Goal: Task Accomplishment & Management: Manage account settings

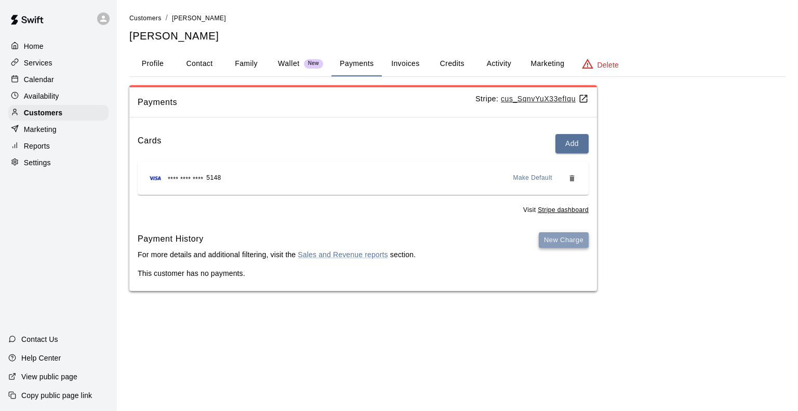
click at [564, 246] on button "New Charge" at bounding box center [564, 240] width 50 height 16
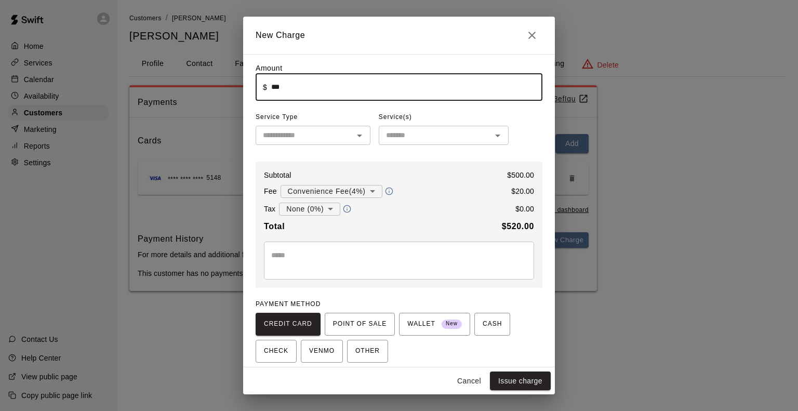
drag, startPoint x: 295, startPoint y: 89, endPoint x: 240, endPoint y: 86, distance: 55.7
click at [240, 86] on div "**********" at bounding box center [399, 205] width 798 height 411
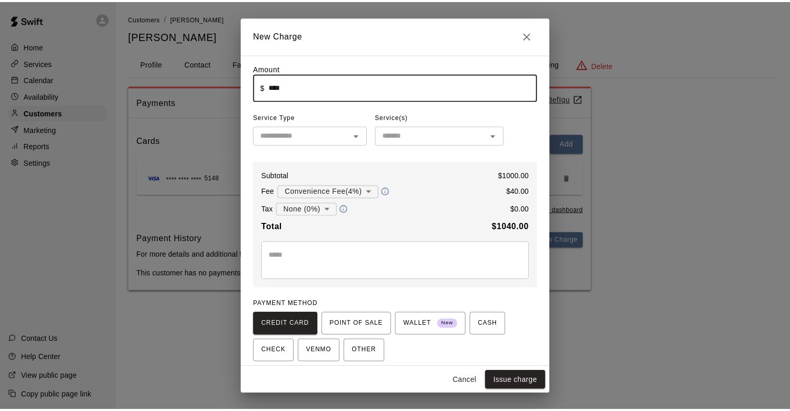
scroll to position [39, 0]
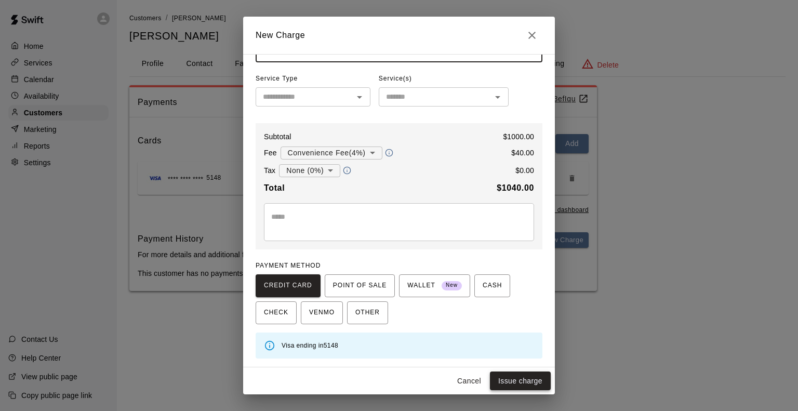
click at [517, 380] on button "Issue charge" at bounding box center [520, 380] width 61 height 19
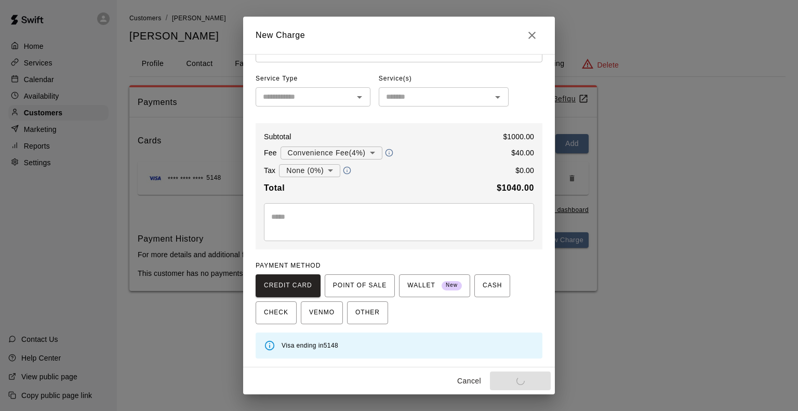
type input "*"
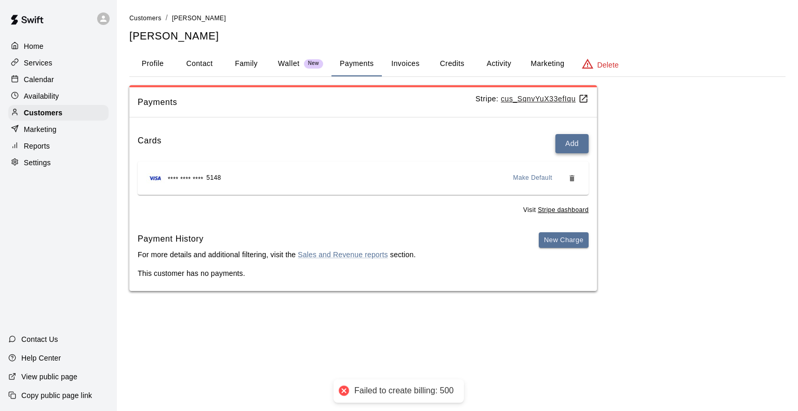
click at [567, 141] on button "Add" at bounding box center [571, 143] width 33 height 19
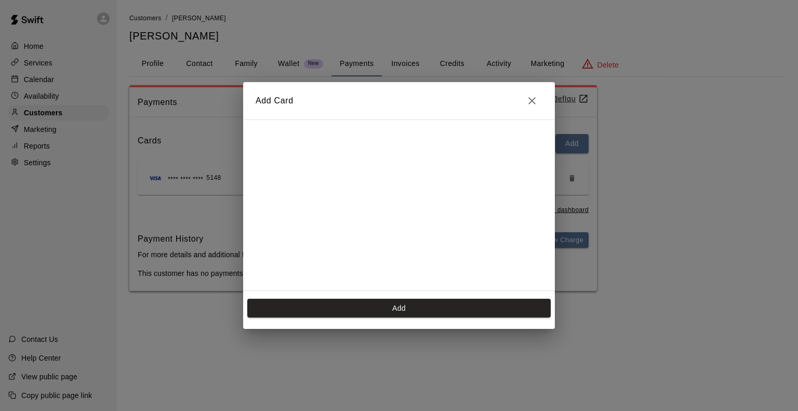
click at [517, 89] on h2 "Add Card" at bounding box center [399, 100] width 312 height 37
click at [532, 102] on icon "Close" at bounding box center [532, 101] width 12 height 12
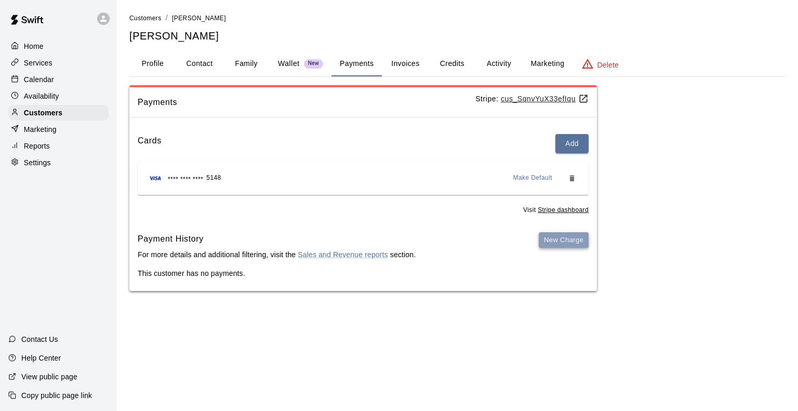
click at [574, 241] on button "New Charge" at bounding box center [564, 240] width 50 height 16
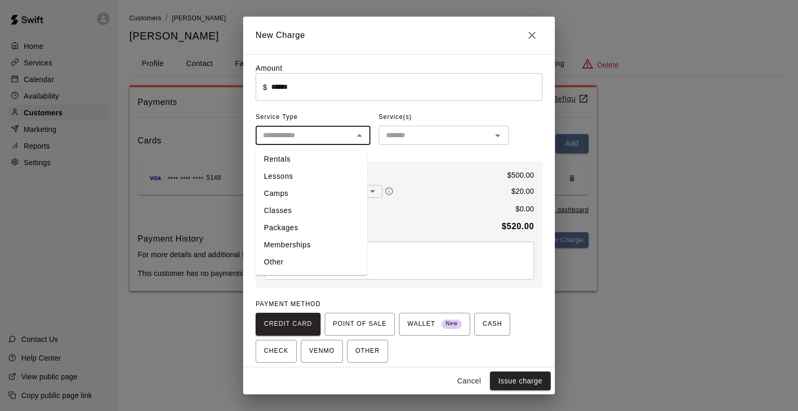
click at [322, 139] on input "text" at bounding box center [304, 135] width 91 height 13
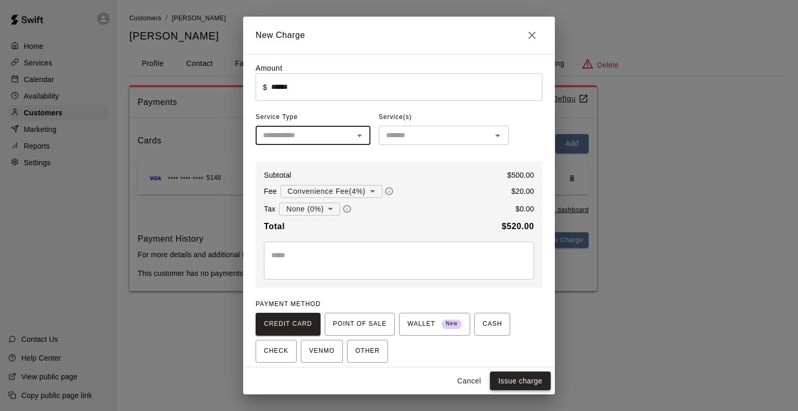
click at [510, 378] on button "Issue charge" at bounding box center [520, 380] width 61 height 19
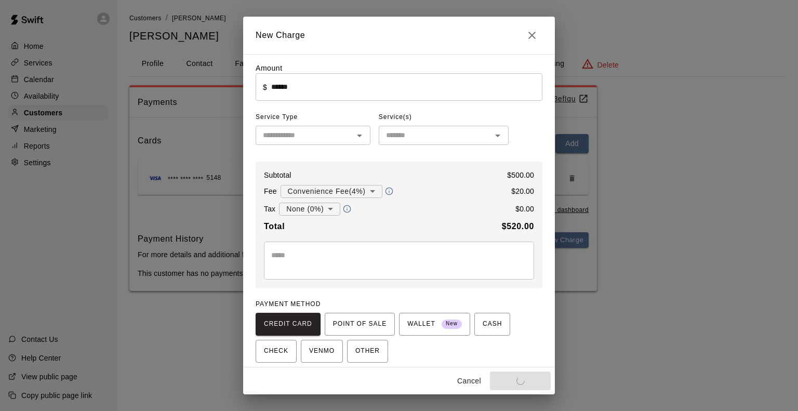
type input "*"
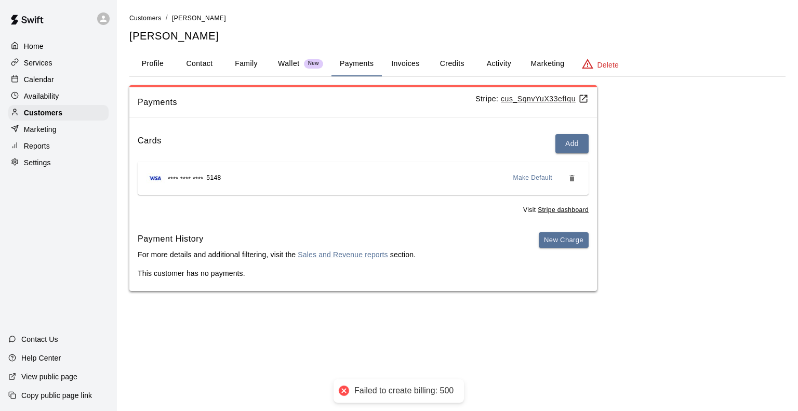
click at [449, 389] on div "Failed to create billing: 500" at bounding box center [403, 391] width 99 height 11
drag, startPoint x: 449, startPoint y: 389, endPoint x: 343, endPoint y: 386, distance: 105.5
click at [343, 386] on div "Failed to create billing: 500" at bounding box center [399, 390] width 130 height 23
copy div "Failed to create billing: 500"
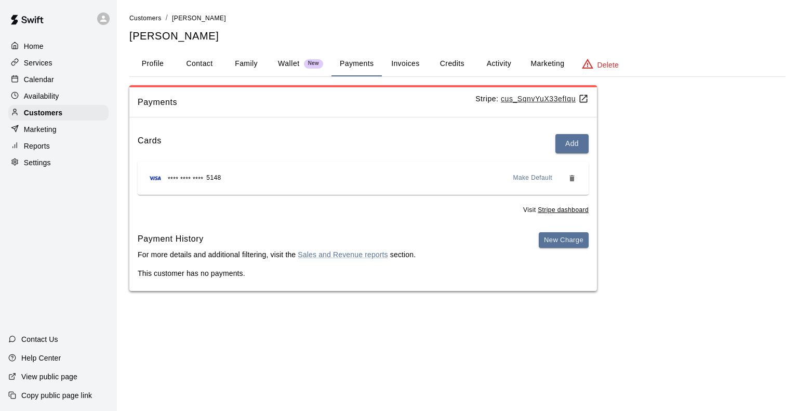
click at [56, 357] on p "Help Center" at bounding box center [40, 358] width 39 height 10
click at [27, 82] on p "Calendar" at bounding box center [39, 79] width 30 height 10
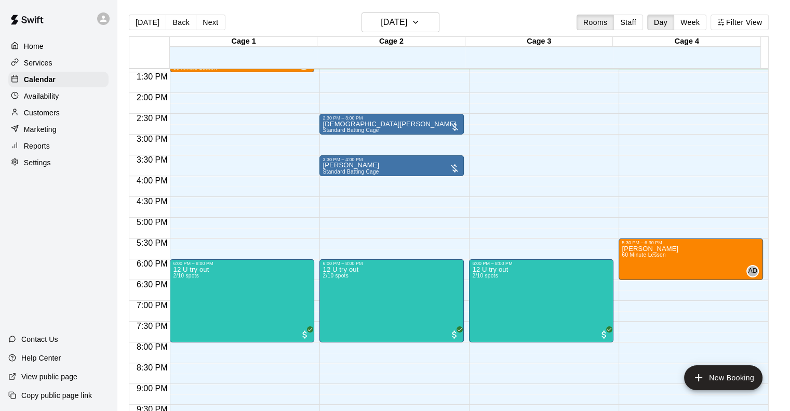
scroll to position [454, 0]
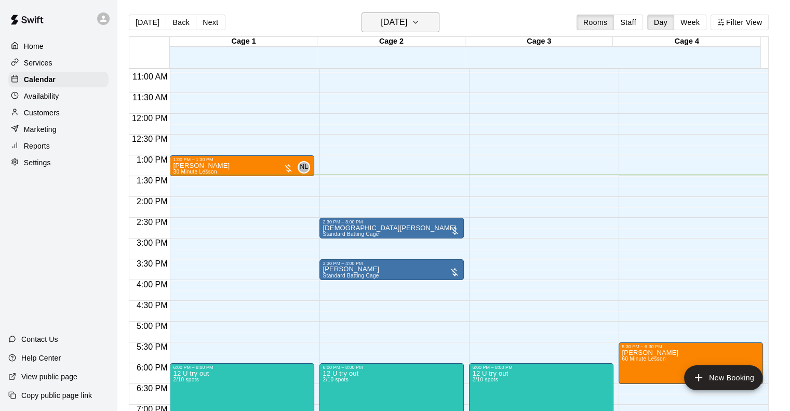
click at [420, 16] on icon "button" at bounding box center [415, 22] width 8 height 12
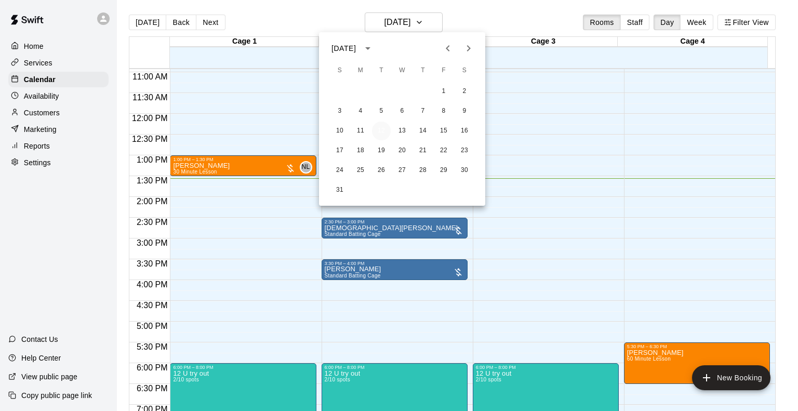
click at [384, 130] on button "12" at bounding box center [381, 131] width 19 height 19
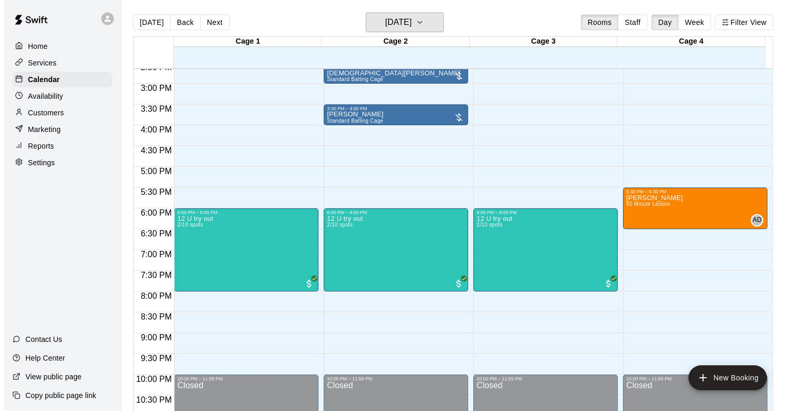
scroll to position [610, 0]
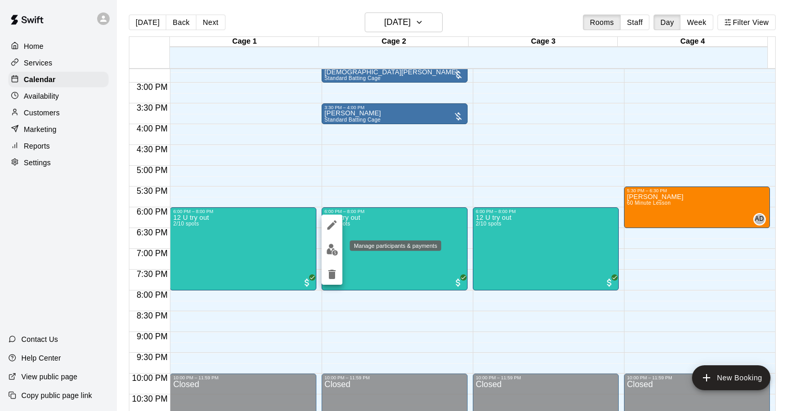
click at [334, 255] on img "edit" at bounding box center [332, 250] width 12 height 12
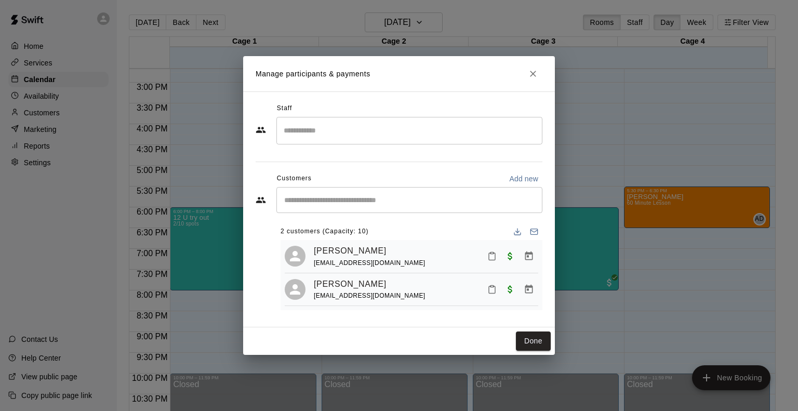
click at [533, 70] on icon "Close" at bounding box center [533, 74] width 10 height 10
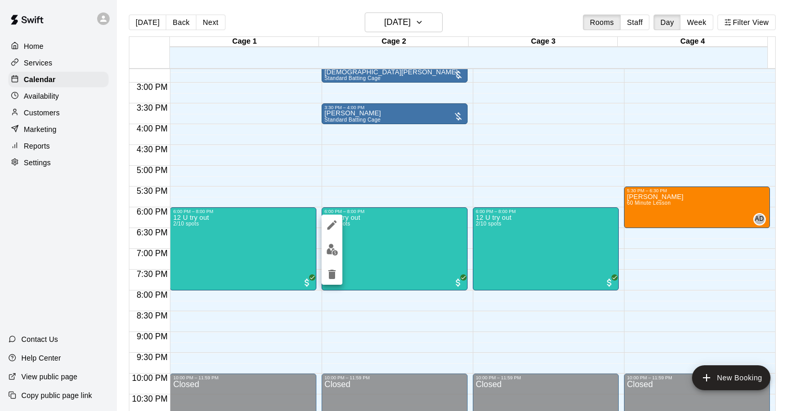
click at [269, 247] on div at bounding box center [399, 205] width 798 height 411
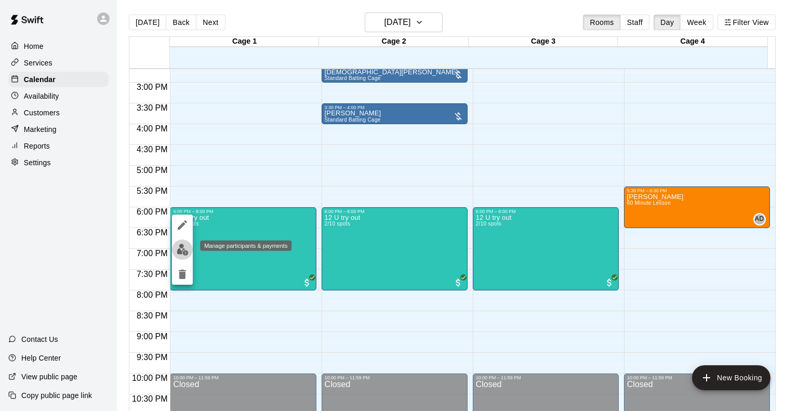
click at [179, 255] on img "edit" at bounding box center [183, 250] width 12 height 12
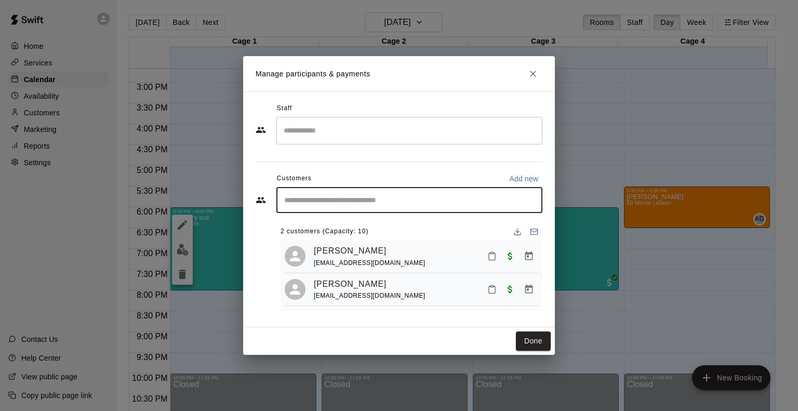
click at [319, 199] on input "Start typing to search customers..." at bounding box center [409, 200] width 257 height 10
type input "*"
click at [536, 176] on p "Add new" at bounding box center [523, 179] width 29 height 10
select select "**"
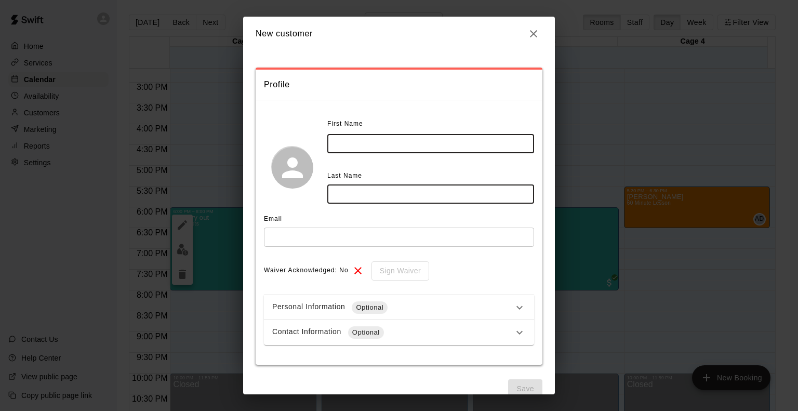
click at [370, 152] on input "text" at bounding box center [430, 143] width 207 height 19
type input "****"
click at [308, 243] on input "text" at bounding box center [399, 237] width 270 height 19
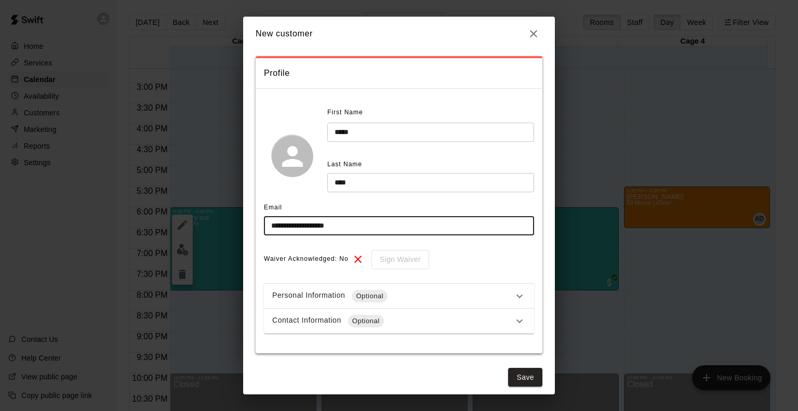
scroll to position [18, 0]
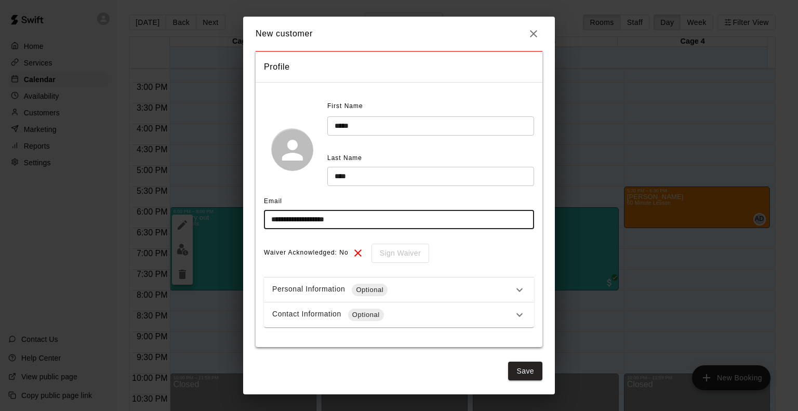
type input "**********"
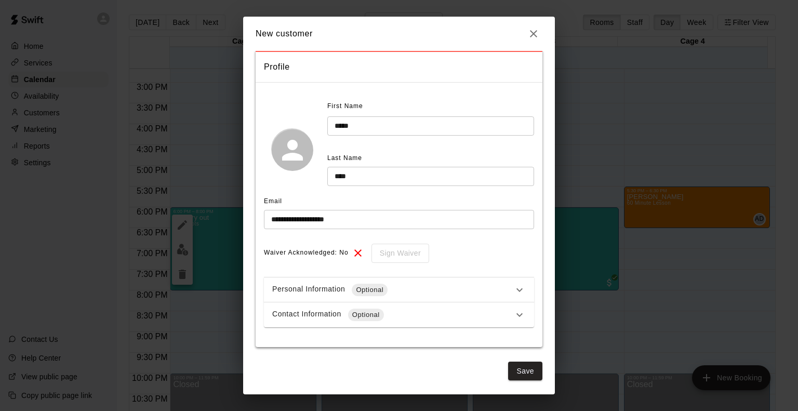
click at [466, 310] on div "Contact Information Optional" at bounding box center [392, 315] width 241 height 12
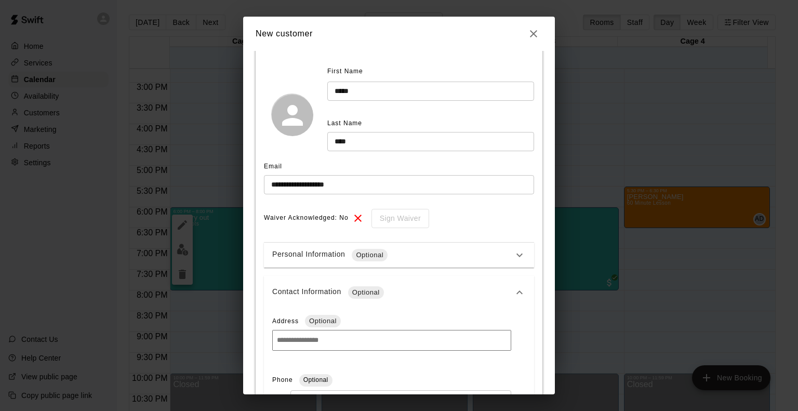
scroll to position [122, 0]
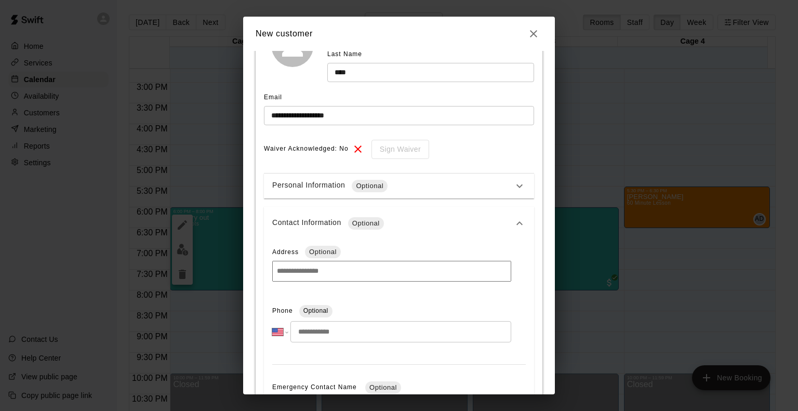
click at [349, 334] on input "tel" at bounding box center [400, 331] width 221 height 21
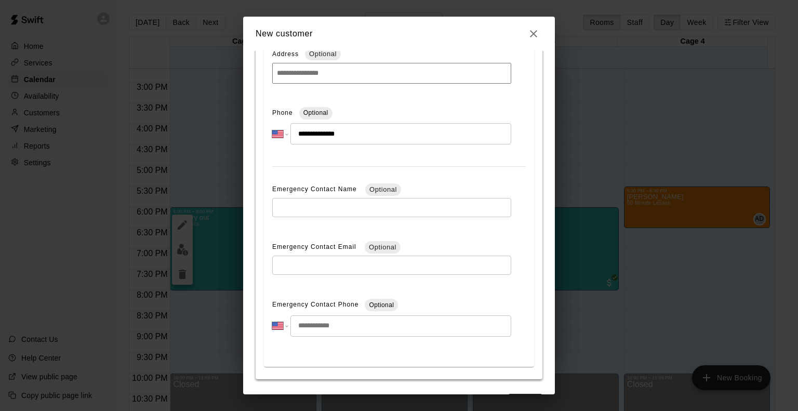
scroll to position [353, 0]
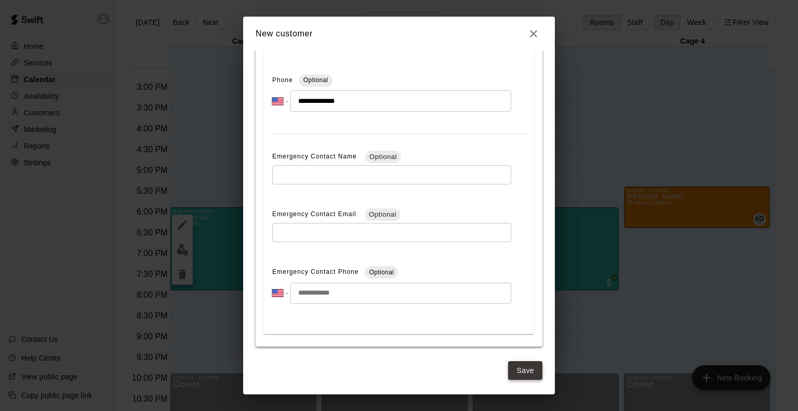
type input "**********"
click at [517, 367] on button "Save" at bounding box center [525, 370] width 34 height 19
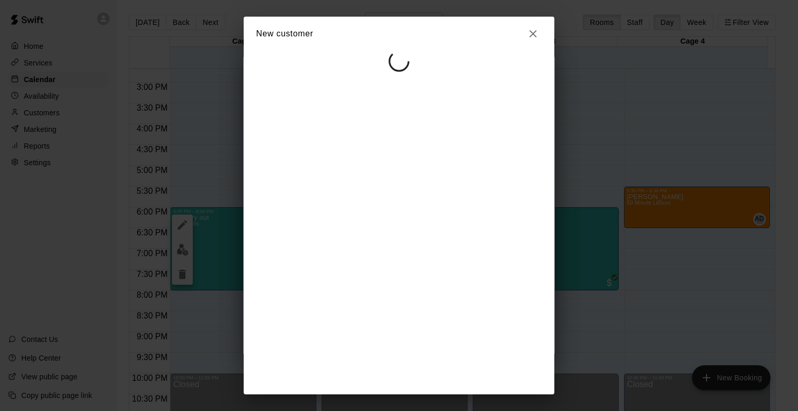
select select "**"
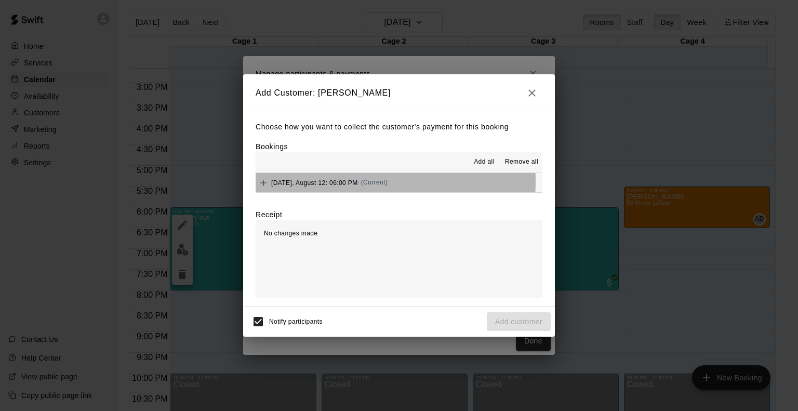
click at [291, 182] on span "[DATE], August 12: 06:00 PM" at bounding box center [314, 182] width 87 height 7
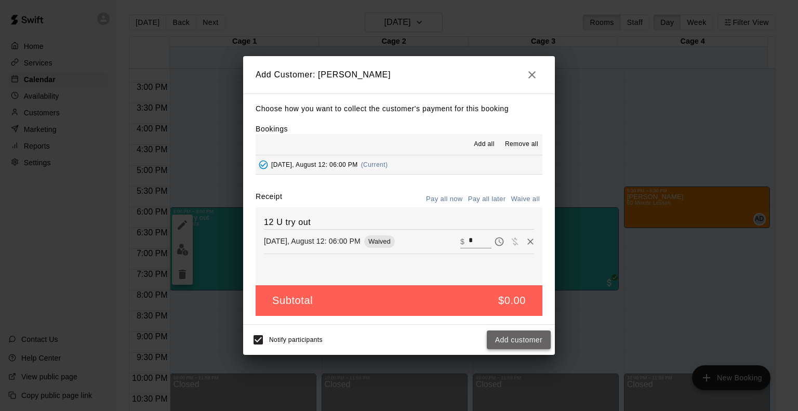
click at [515, 334] on button "Add customer" at bounding box center [519, 339] width 64 height 19
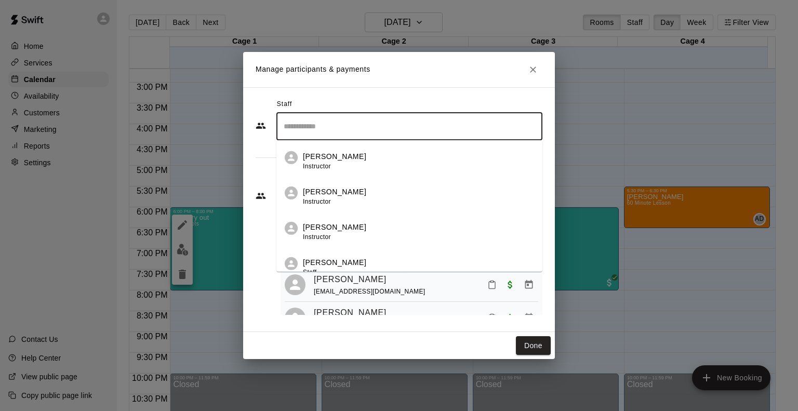
click at [398, 132] on input "Search staff" at bounding box center [409, 126] width 257 height 18
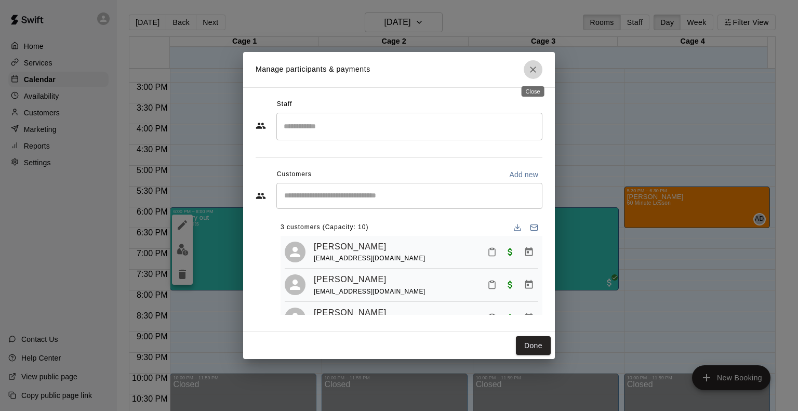
click at [534, 68] on icon "Close" at bounding box center [533, 69] width 10 height 10
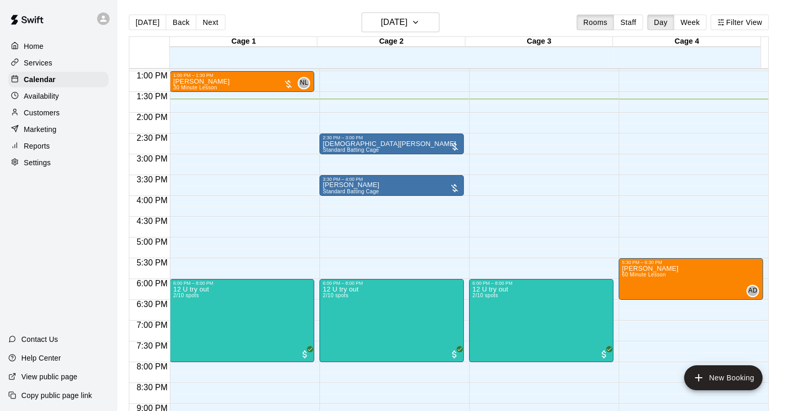
scroll to position [454, 0]
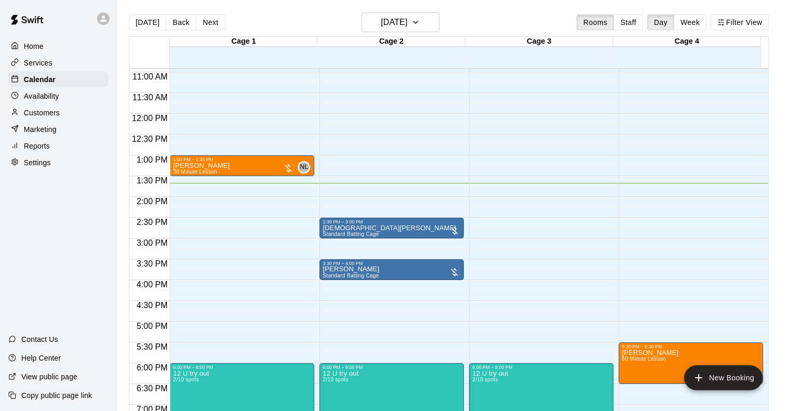
click at [438, 41] on div "Cage 2" at bounding box center [391, 42] width 148 height 10
click at [428, 24] on button "[DATE]" at bounding box center [401, 22] width 78 height 20
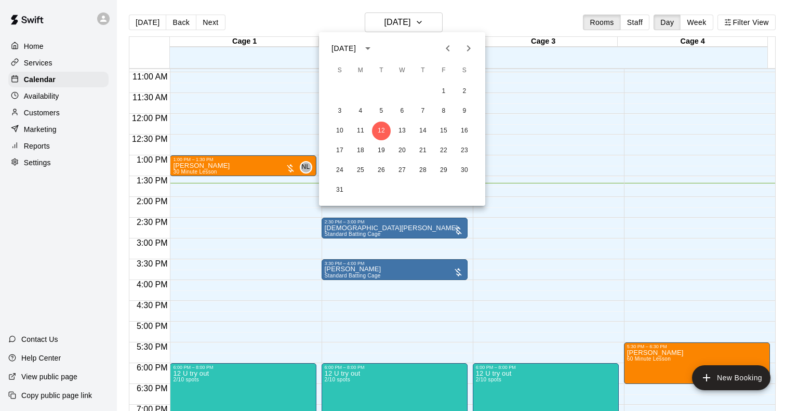
click at [563, 246] on div at bounding box center [399, 205] width 798 height 411
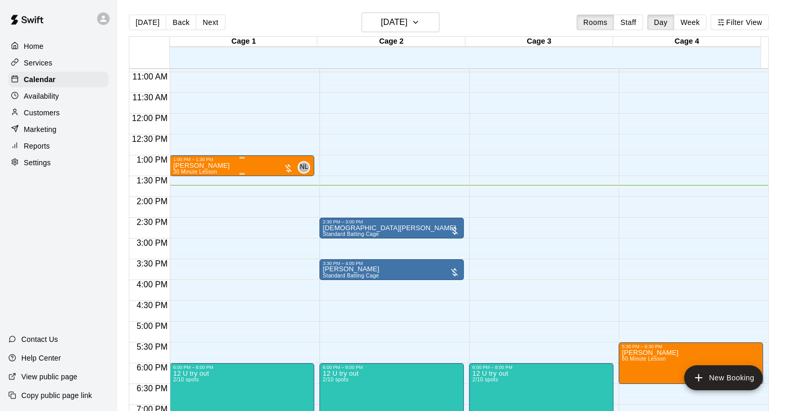
click at [193, 166] on p "[PERSON_NAME]" at bounding box center [201, 166] width 57 height 0
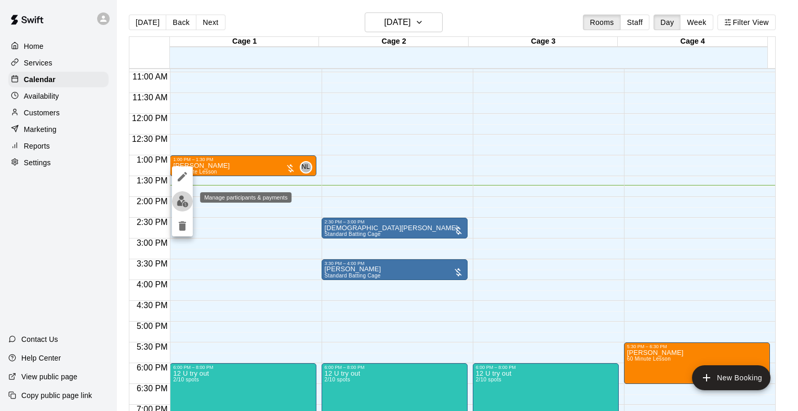
click at [183, 204] on img "edit" at bounding box center [183, 201] width 12 height 12
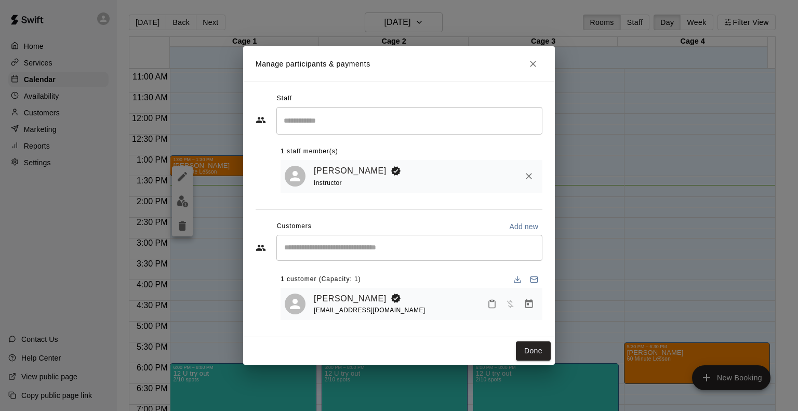
click at [529, 67] on icon "Close" at bounding box center [533, 64] width 10 height 10
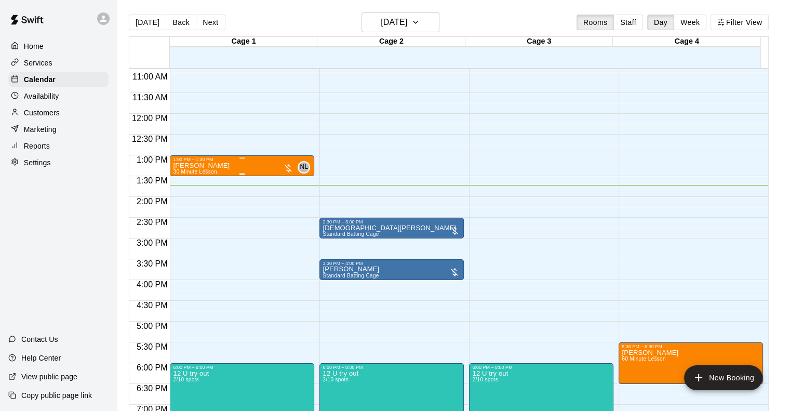
click at [198, 166] on p "[PERSON_NAME]" at bounding box center [201, 166] width 57 height 0
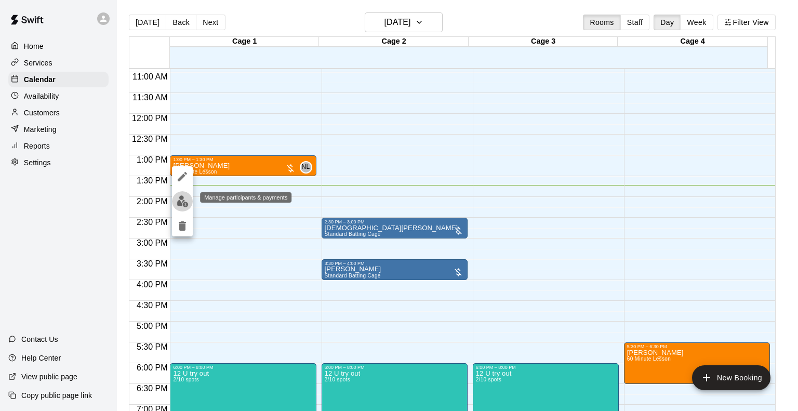
click at [185, 206] on img "edit" at bounding box center [183, 201] width 12 height 12
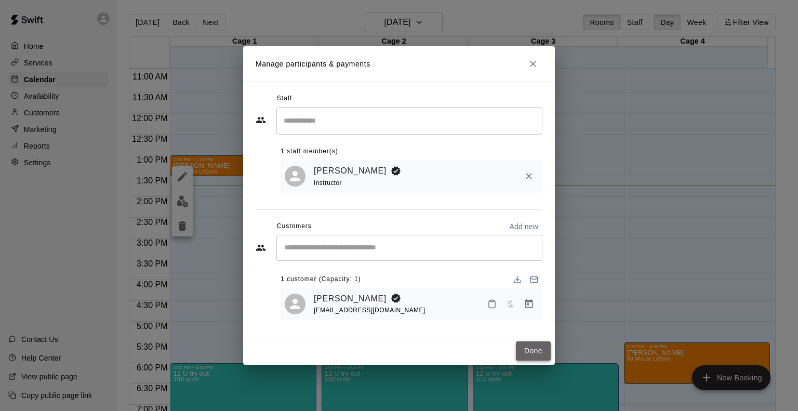
click at [531, 352] on button "Done" at bounding box center [533, 350] width 35 height 19
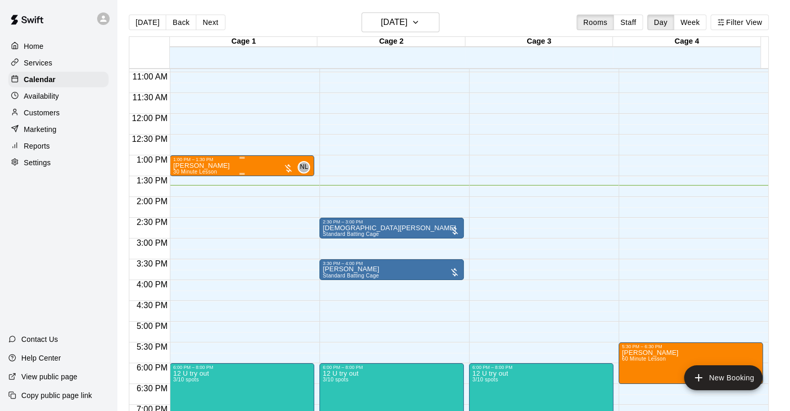
click at [260, 173] on div at bounding box center [242, 174] width 138 height 2
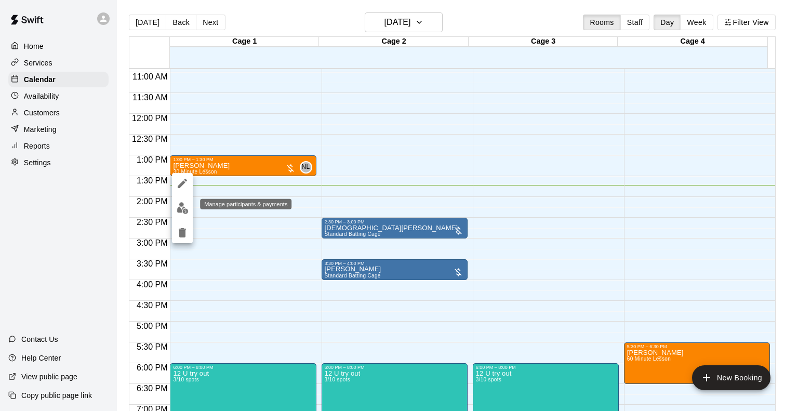
click at [183, 212] on img "edit" at bounding box center [183, 208] width 12 height 12
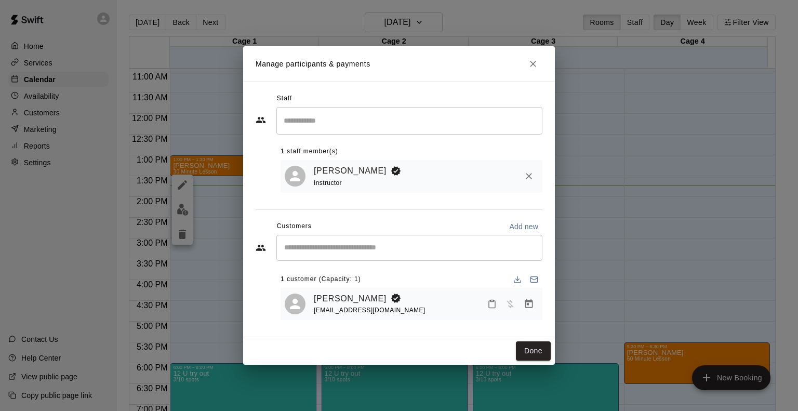
click at [355, 310] on span "[EMAIL_ADDRESS][DOMAIN_NAME]" at bounding box center [370, 310] width 112 height 7
click at [451, 305] on div "[PERSON_NAME] [EMAIL_ADDRESS][DOMAIN_NAME]" at bounding box center [426, 304] width 224 height 24
click at [362, 298] on link "[PERSON_NAME]" at bounding box center [350, 299] width 73 height 14
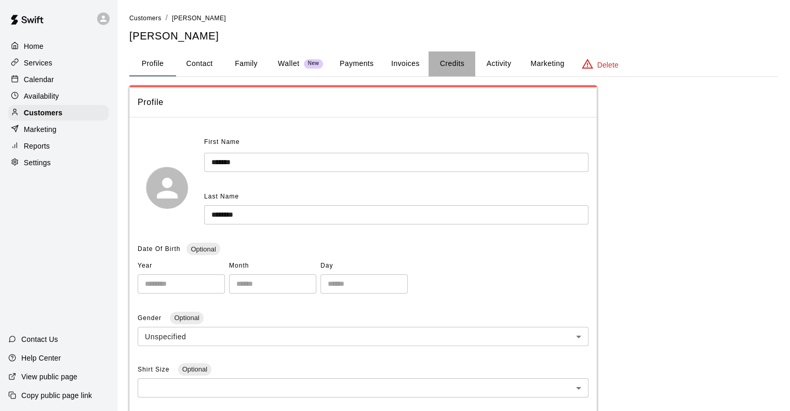
click at [440, 68] on button "Credits" at bounding box center [452, 63] width 47 height 25
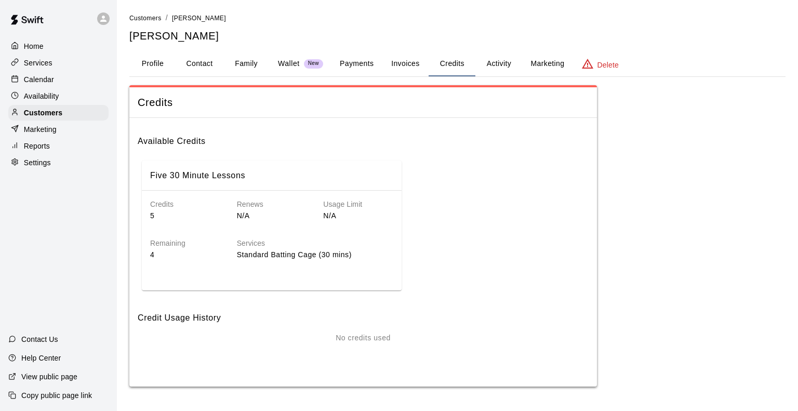
click at [43, 82] on p "Calendar" at bounding box center [39, 79] width 30 height 10
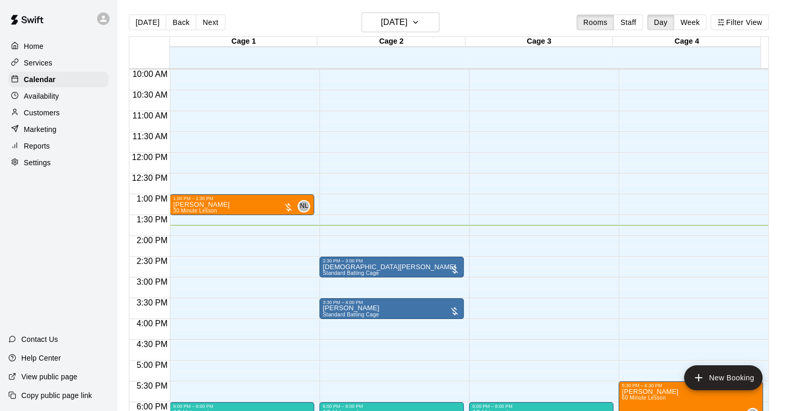
scroll to position [519, 0]
